Goal: Transaction & Acquisition: Register for event/course

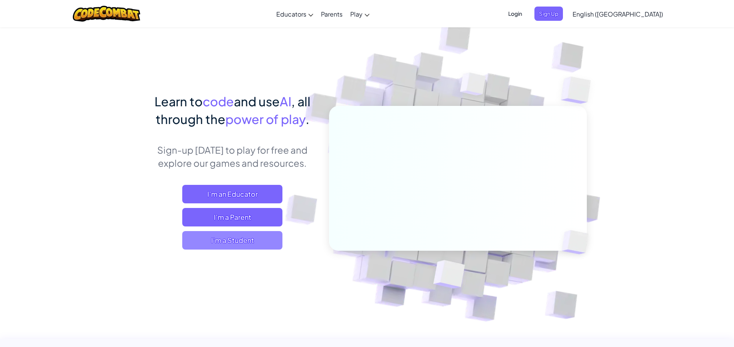
click at [254, 240] on span "I'm a Student" at bounding box center [232, 240] width 100 height 18
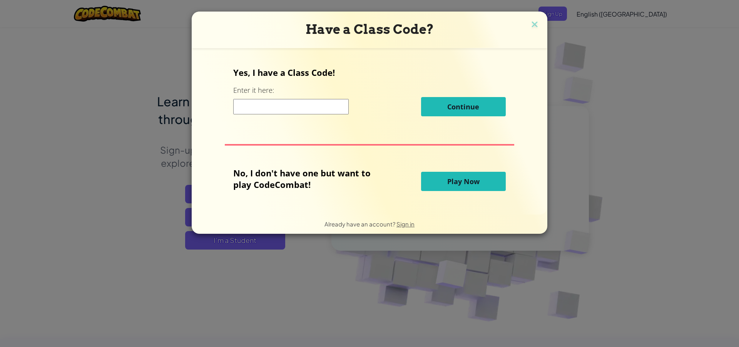
click at [256, 106] on input at bounding box center [291, 106] width 116 height 15
type input "SitLastWant"
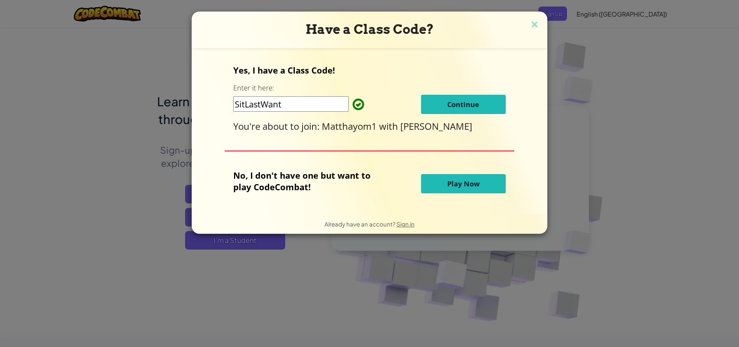
drag, startPoint x: 459, startPoint y: 107, endPoint x: 459, endPoint y: 102, distance: 4.3
click at [459, 105] on span "Continue" at bounding box center [463, 104] width 32 height 9
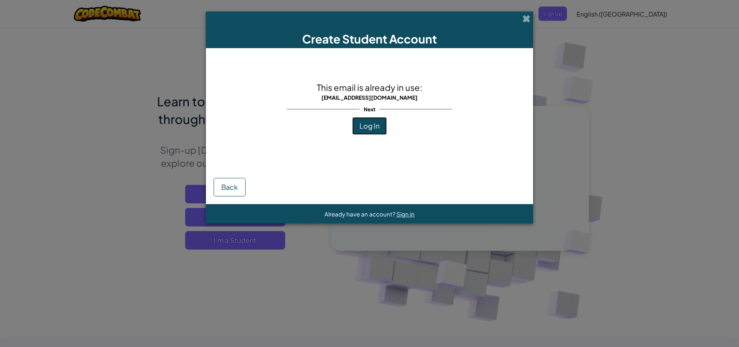
click at [374, 130] on span "Log In" at bounding box center [370, 125] width 20 height 9
